Goal: Task Accomplishment & Management: Use online tool/utility

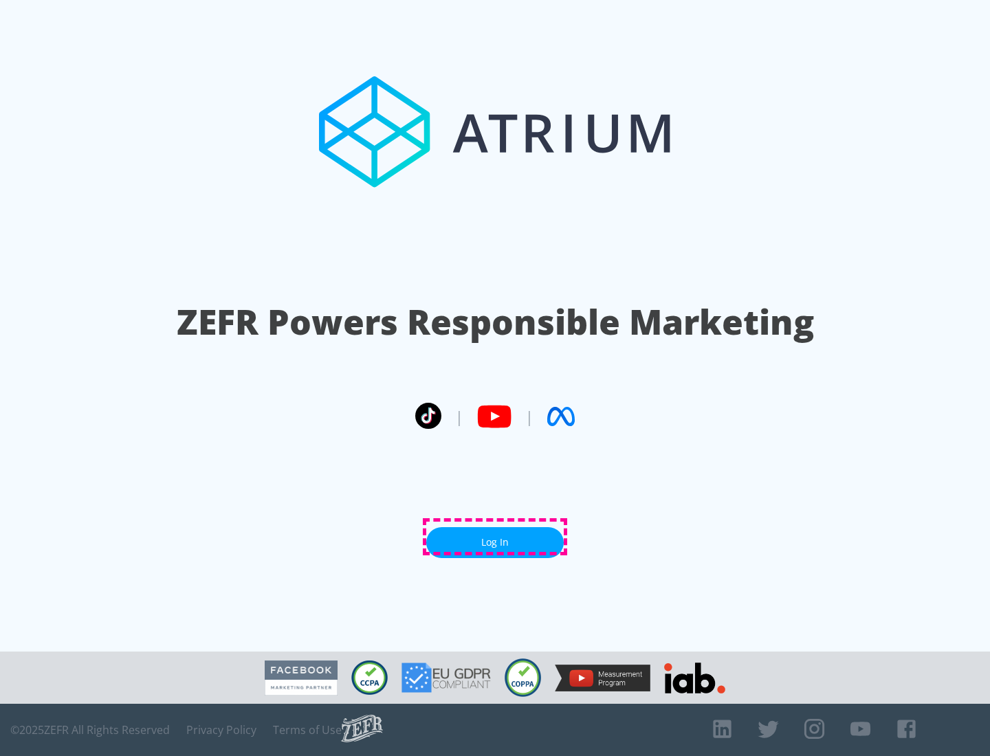
click at [495, 537] on link "Log In" at bounding box center [494, 542] width 137 height 31
